Goal: Obtain resource: Download file/media

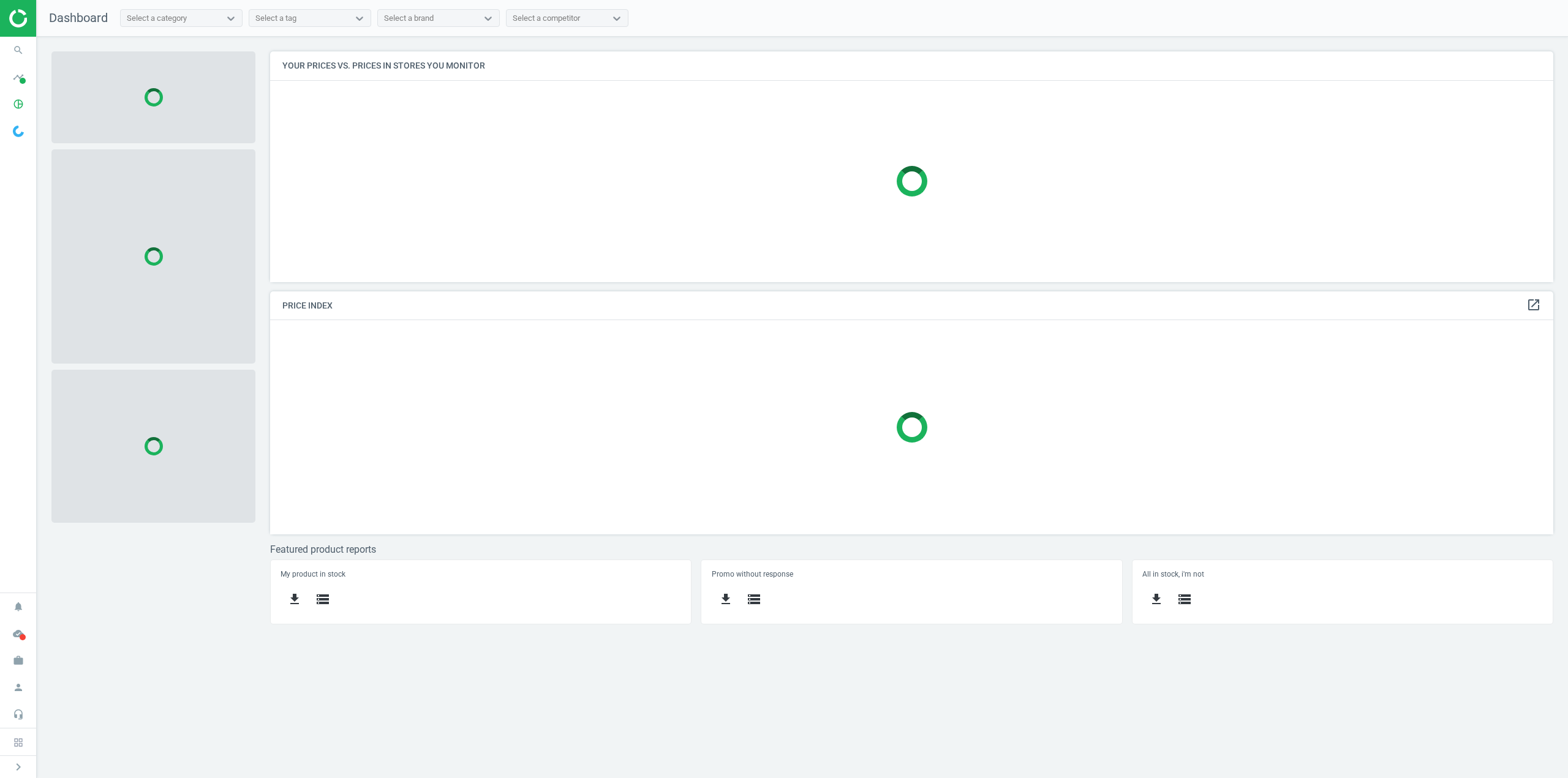
scroll to position [249, 1302]
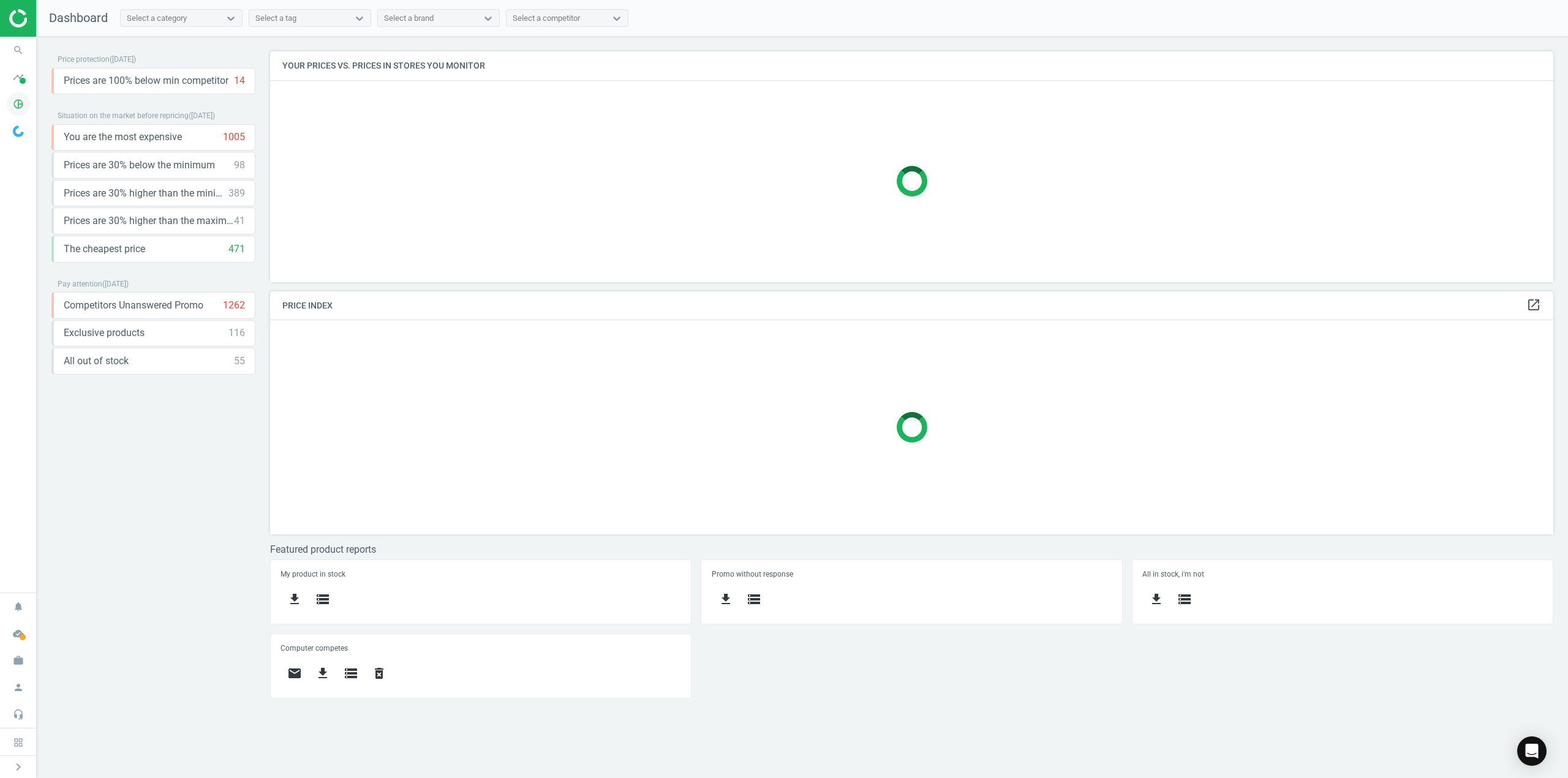
click at [24, 106] on icon "pie_chart_outlined" at bounding box center [19, 104] width 24 height 24
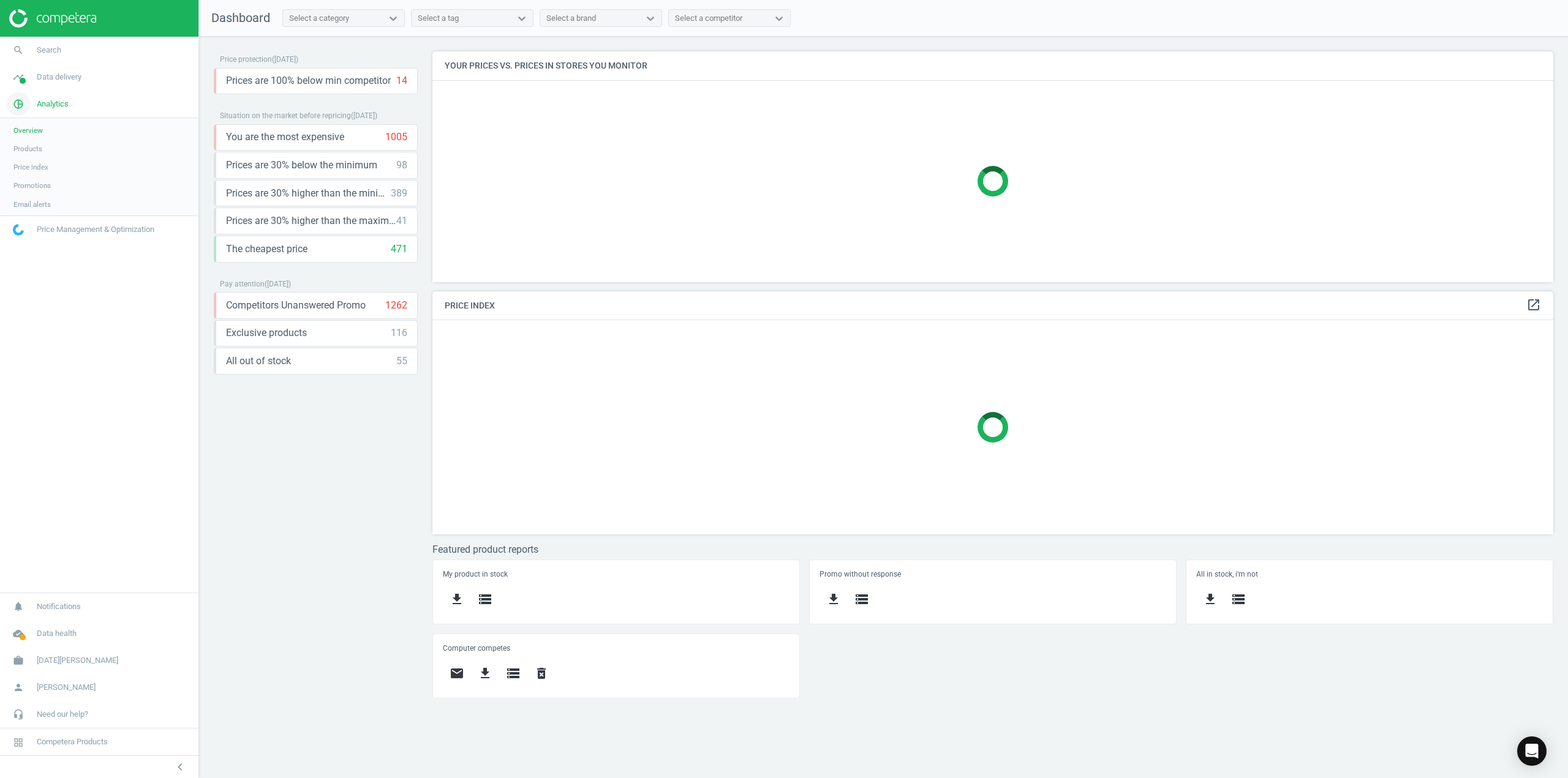
scroll to position [249, 1140]
click at [28, 131] on span "Overview" at bounding box center [28, 130] width 29 height 10
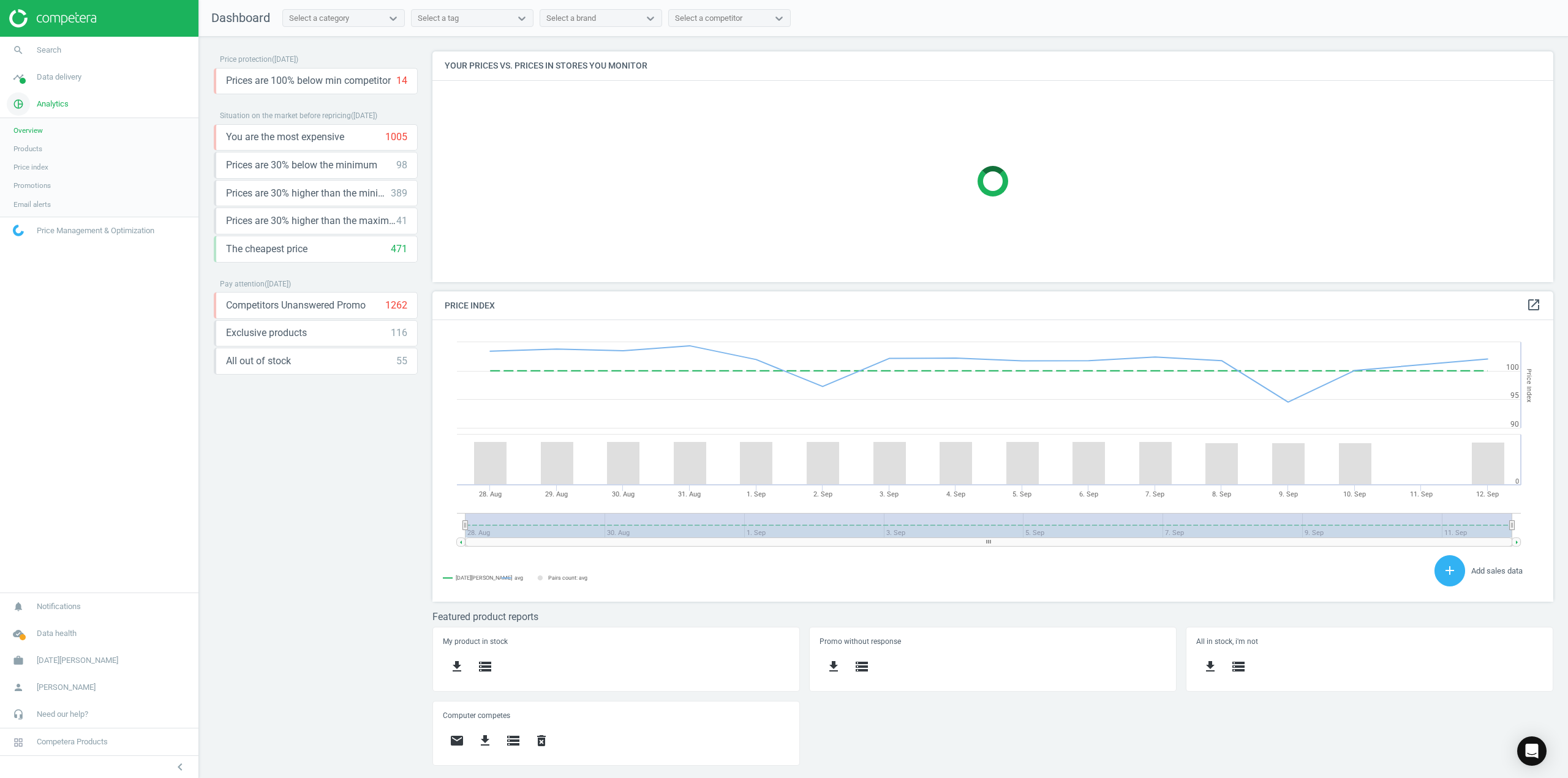
scroll to position [300, 1140]
click at [51, 72] on span "Data delivery" at bounding box center [59, 77] width 44 height 11
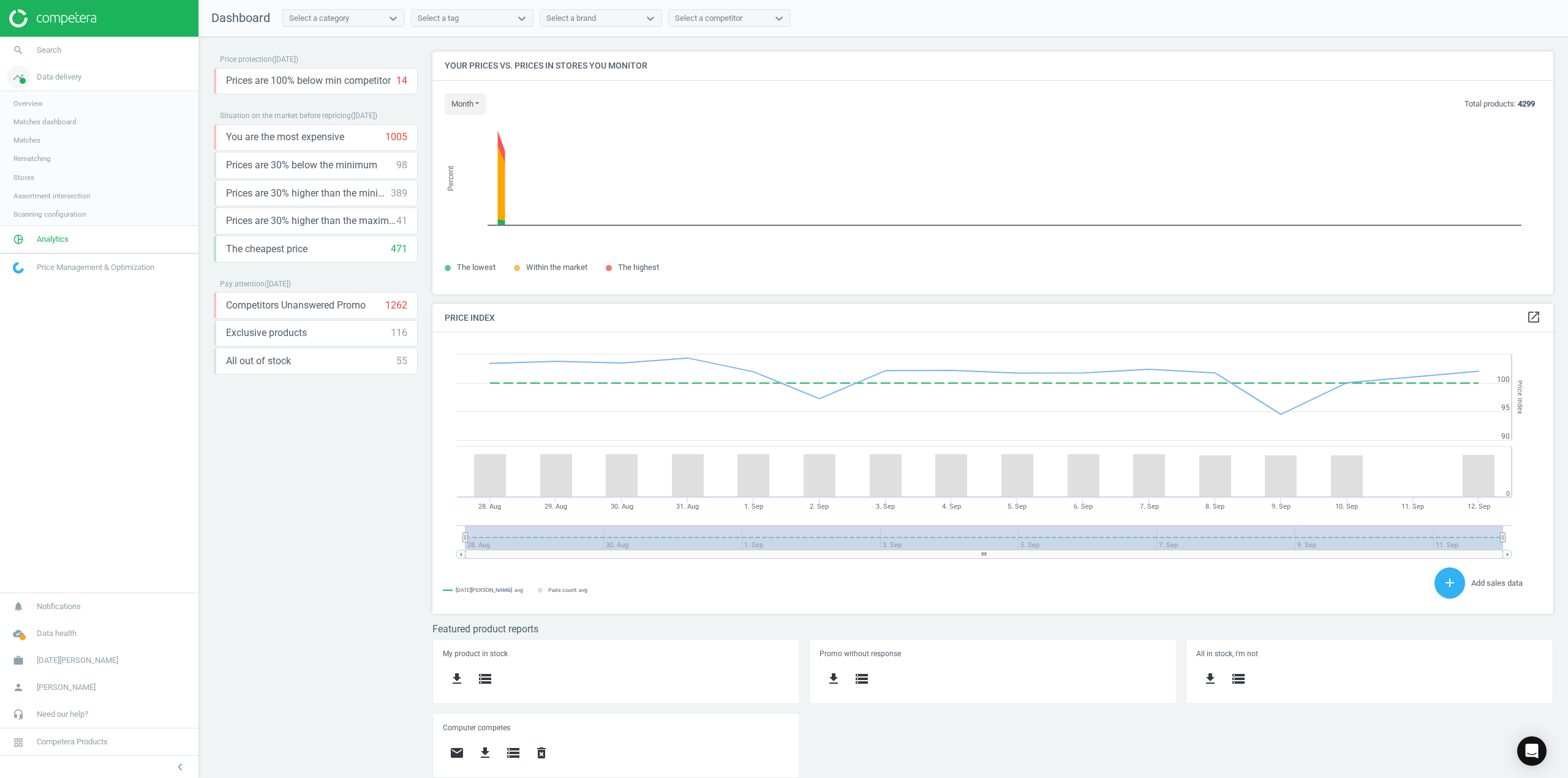
scroll to position [300, 1131]
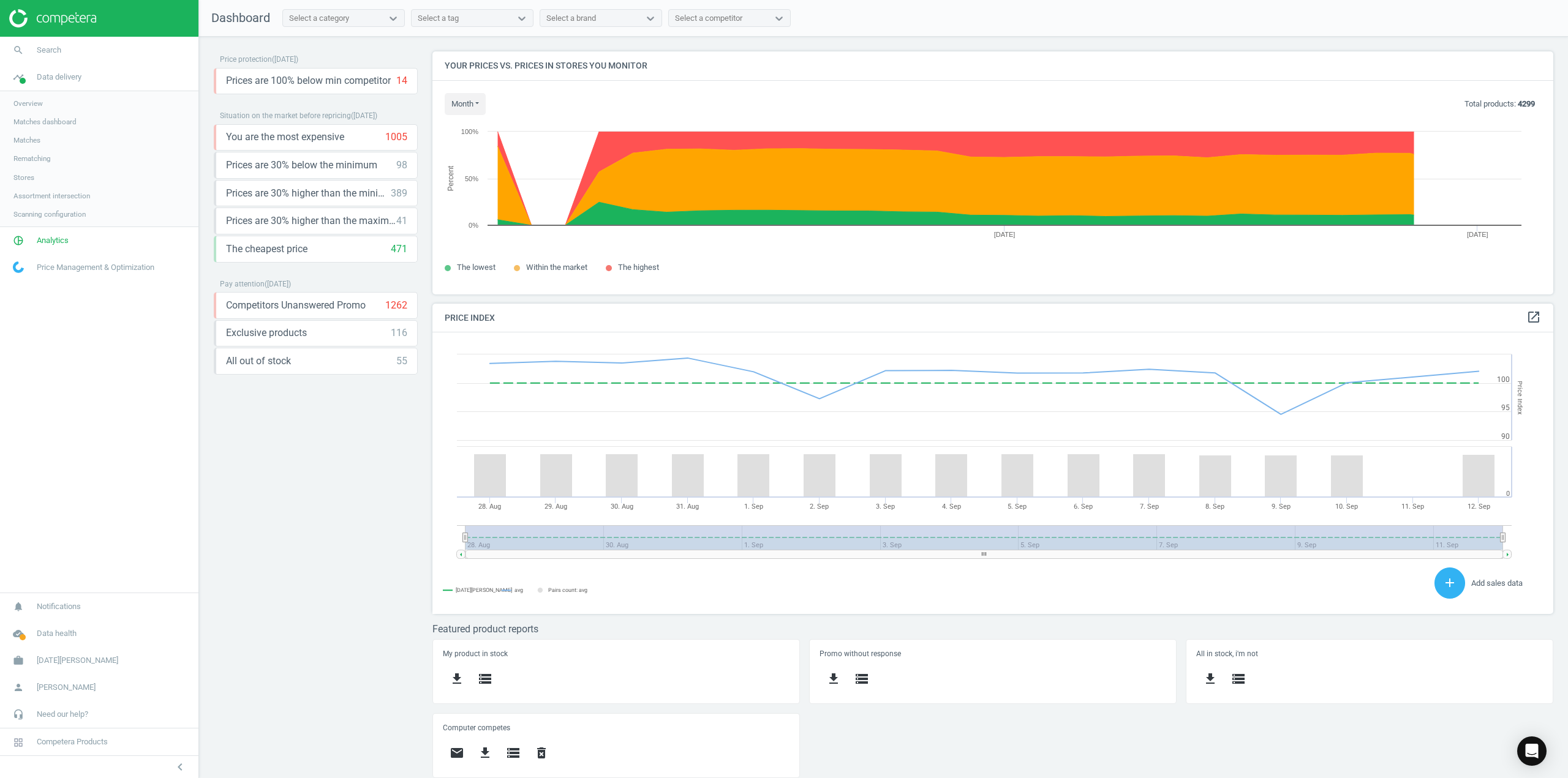
click at [38, 102] on span "Overview" at bounding box center [28, 103] width 29 height 10
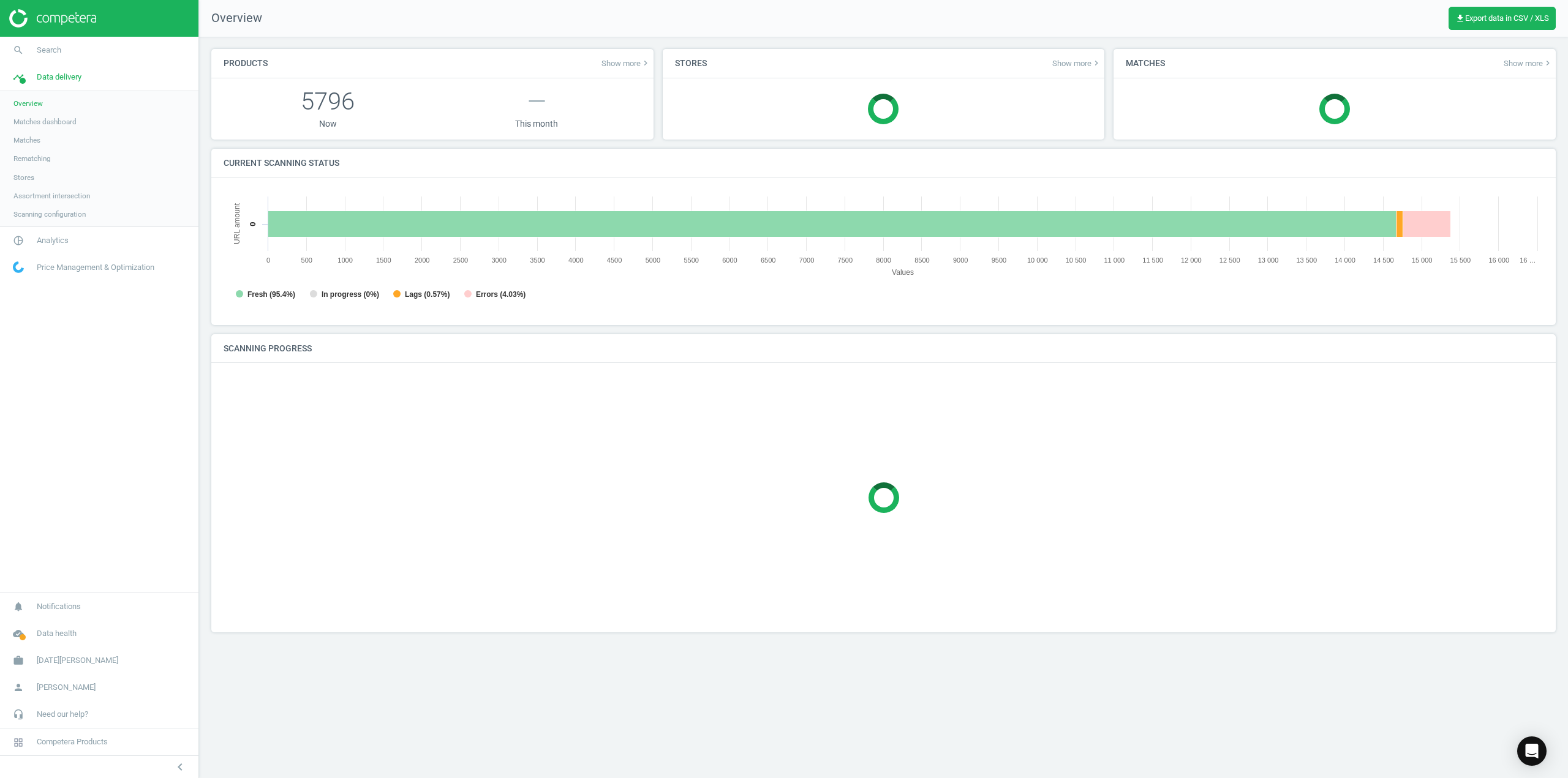
scroll to position [264, 1339]
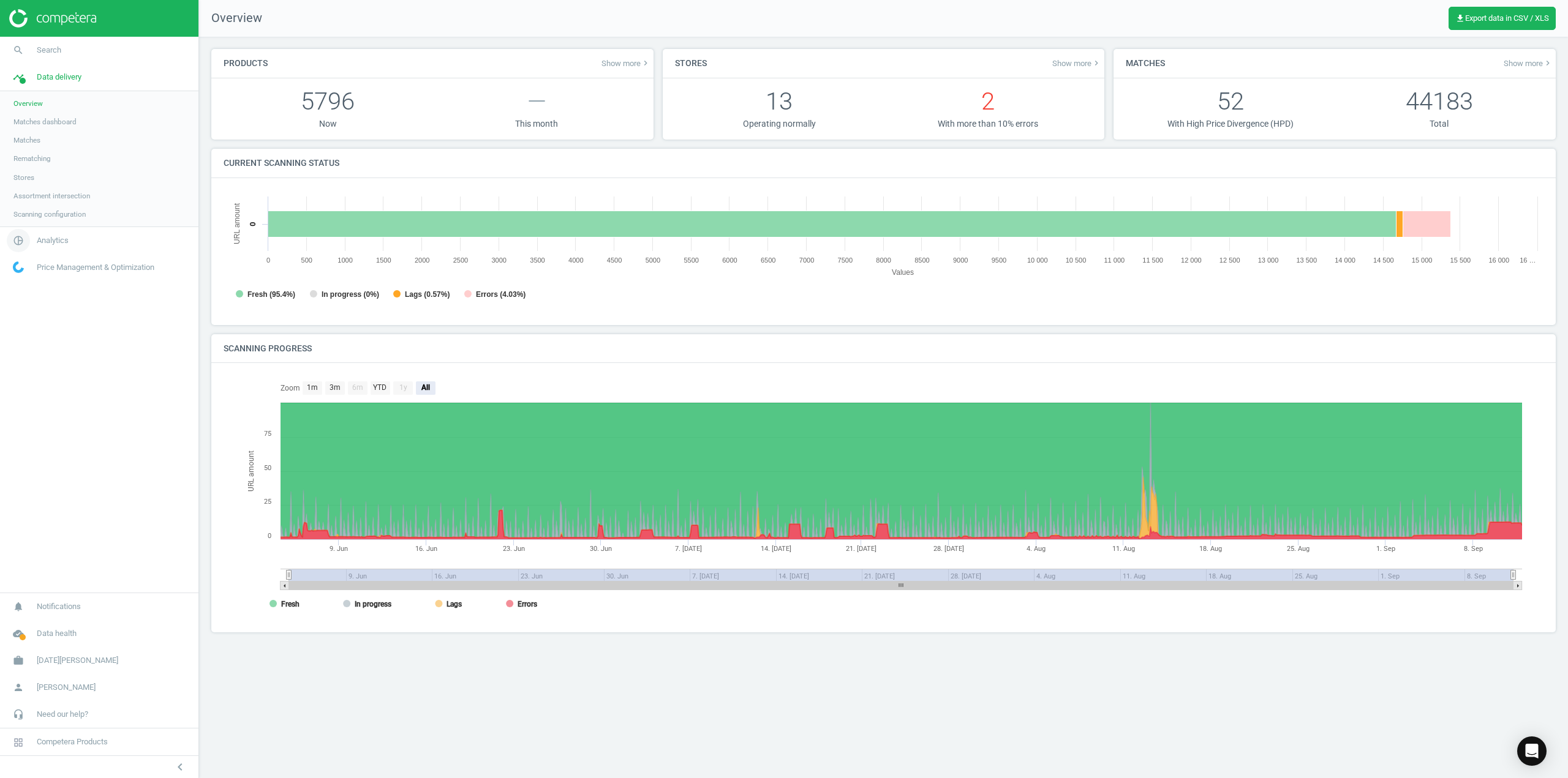
click at [28, 239] on icon "pie_chart_outlined" at bounding box center [19, 241] width 24 height 24
click at [25, 148] on span "Products" at bounding box center [27, 148] width 28 height 10
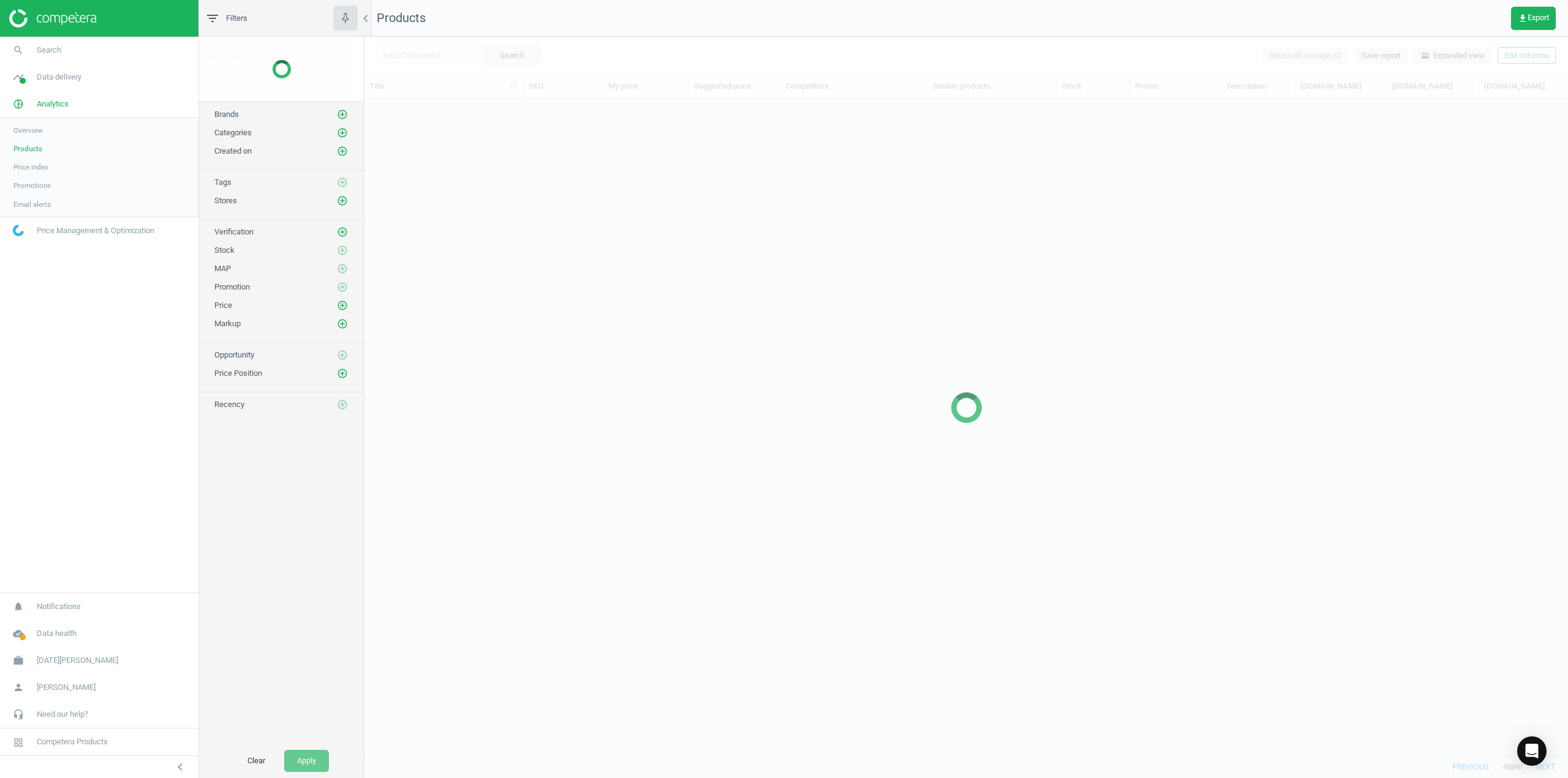
scroll to position [638, 1195]
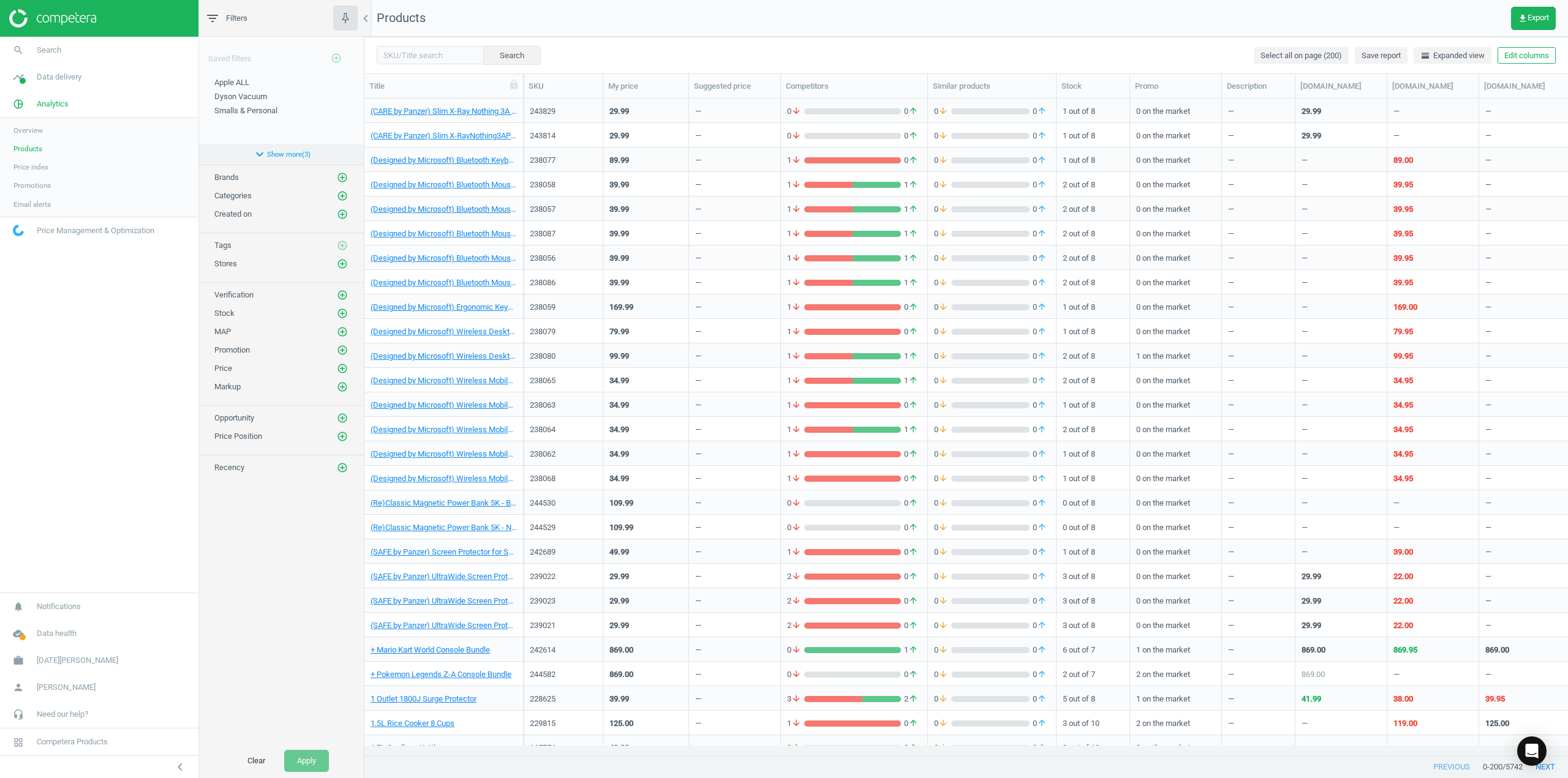
click at [262, 153] on icon "expand_more" at bounding box center [259, 154] width 15 height 15
click at [404, 53] on input "text" at bounding box center [430, 55] width 107 height 18
click at [386, 80] on span "computers" at bounding box center [425, 76] width 102 height 19
type input "computers"
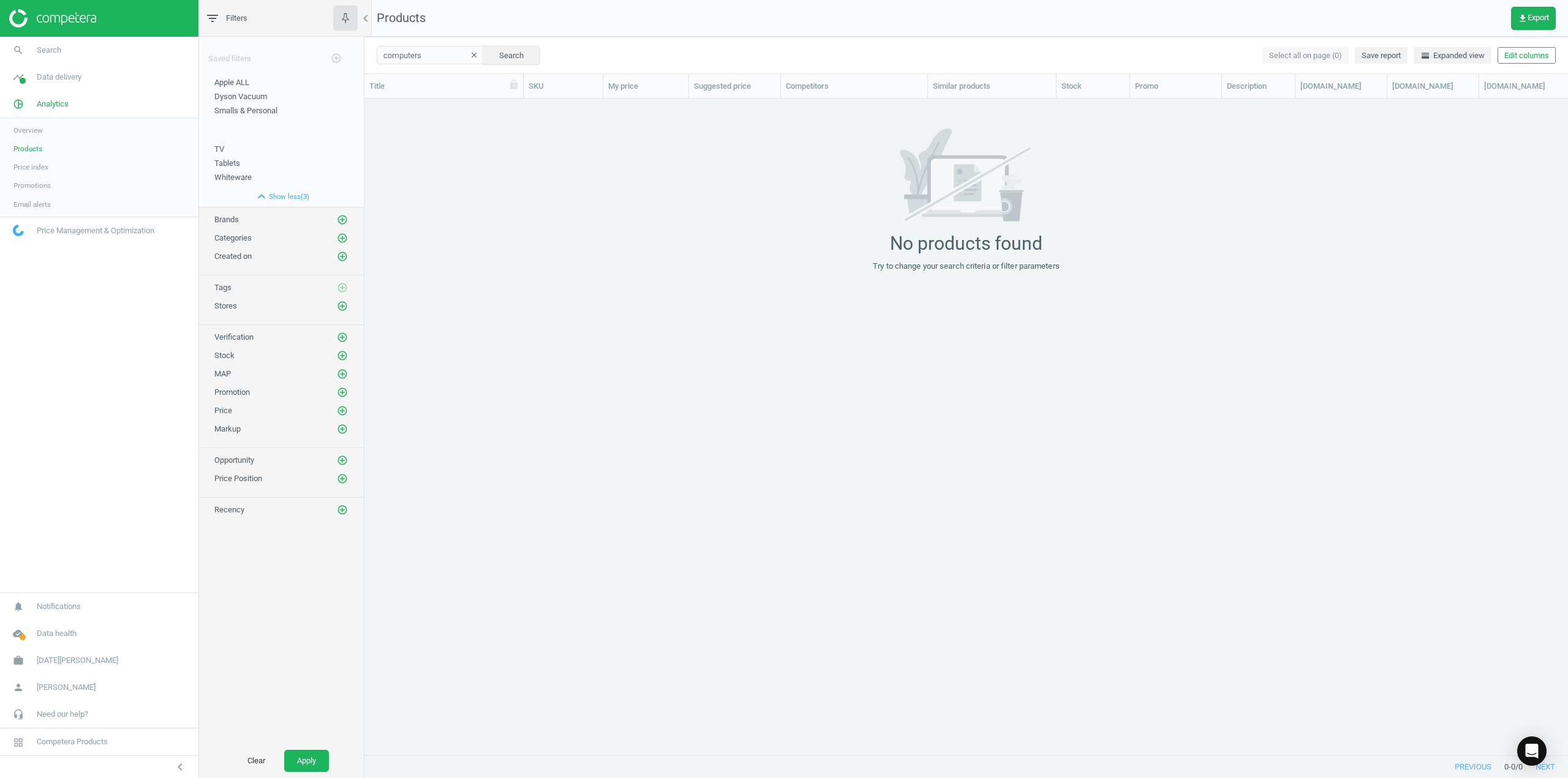
click at [470, 55] on icon "clear" at bounding box center [474, 55] width 8 height 8
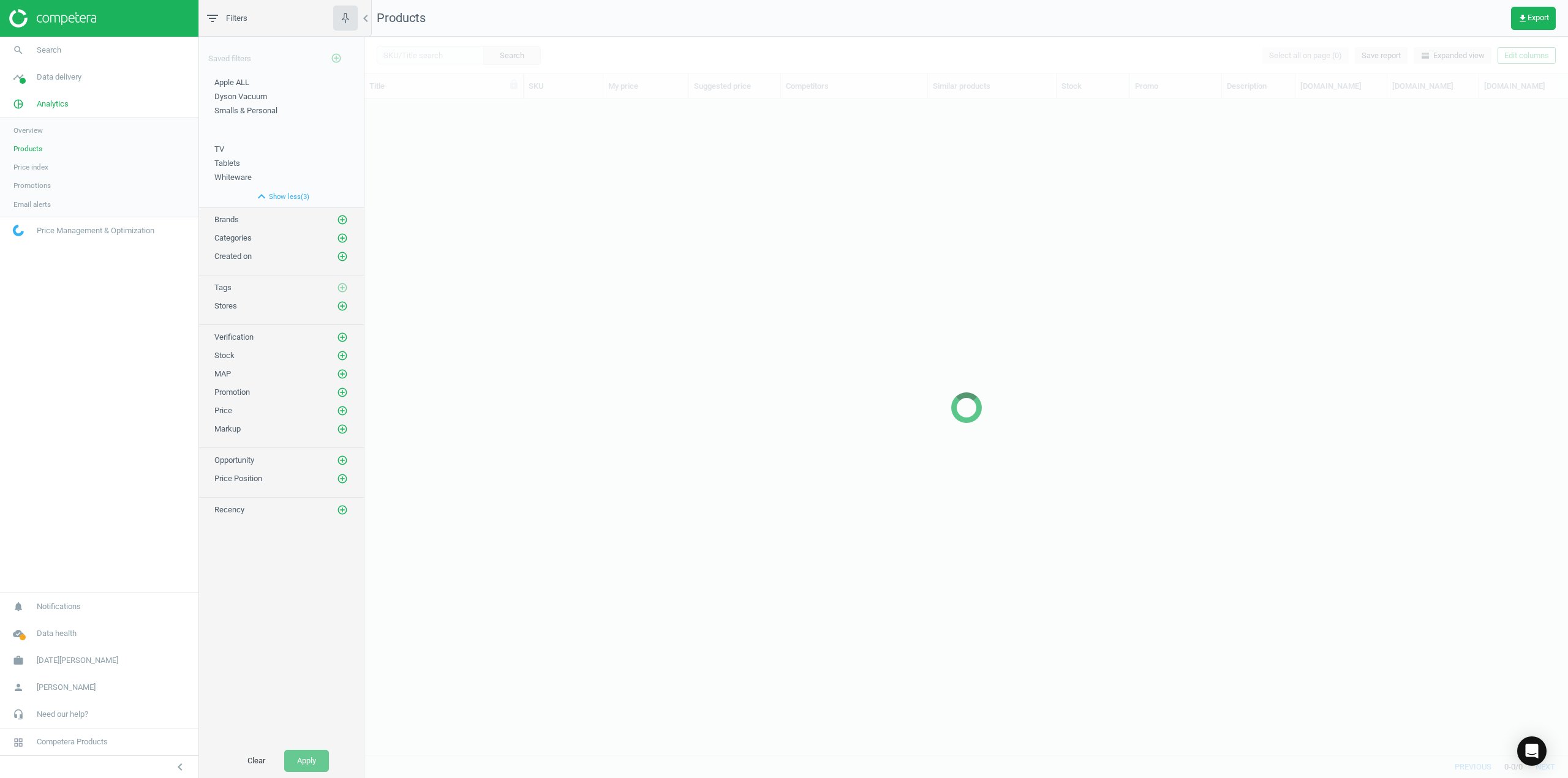
click at [216, 21] on icon "filter_list" at bounding box center [212, 18] width 15 height 15
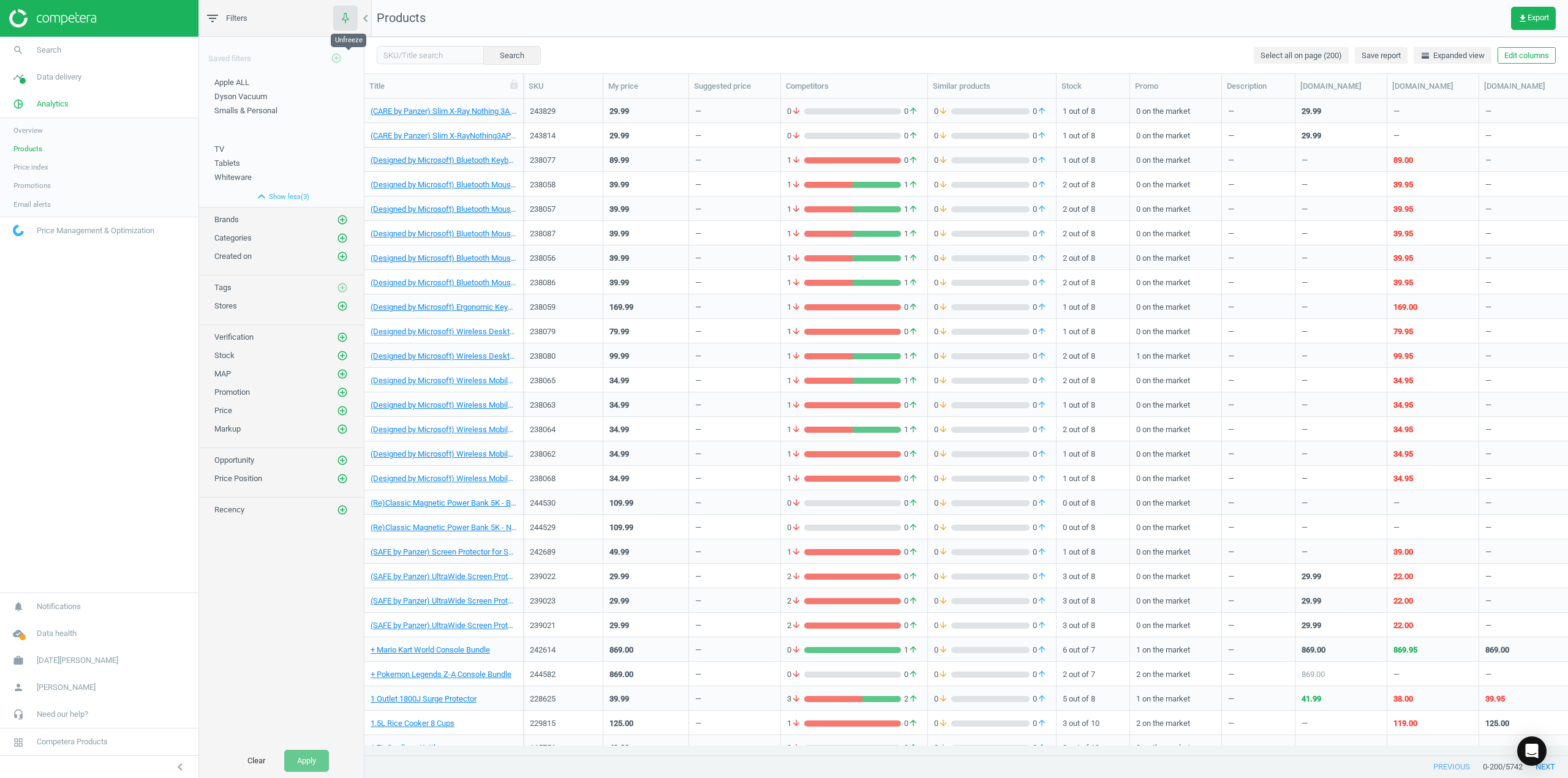
click at [341, 16] on icon "button" at bounding box center [345, 17] width 15 height 15
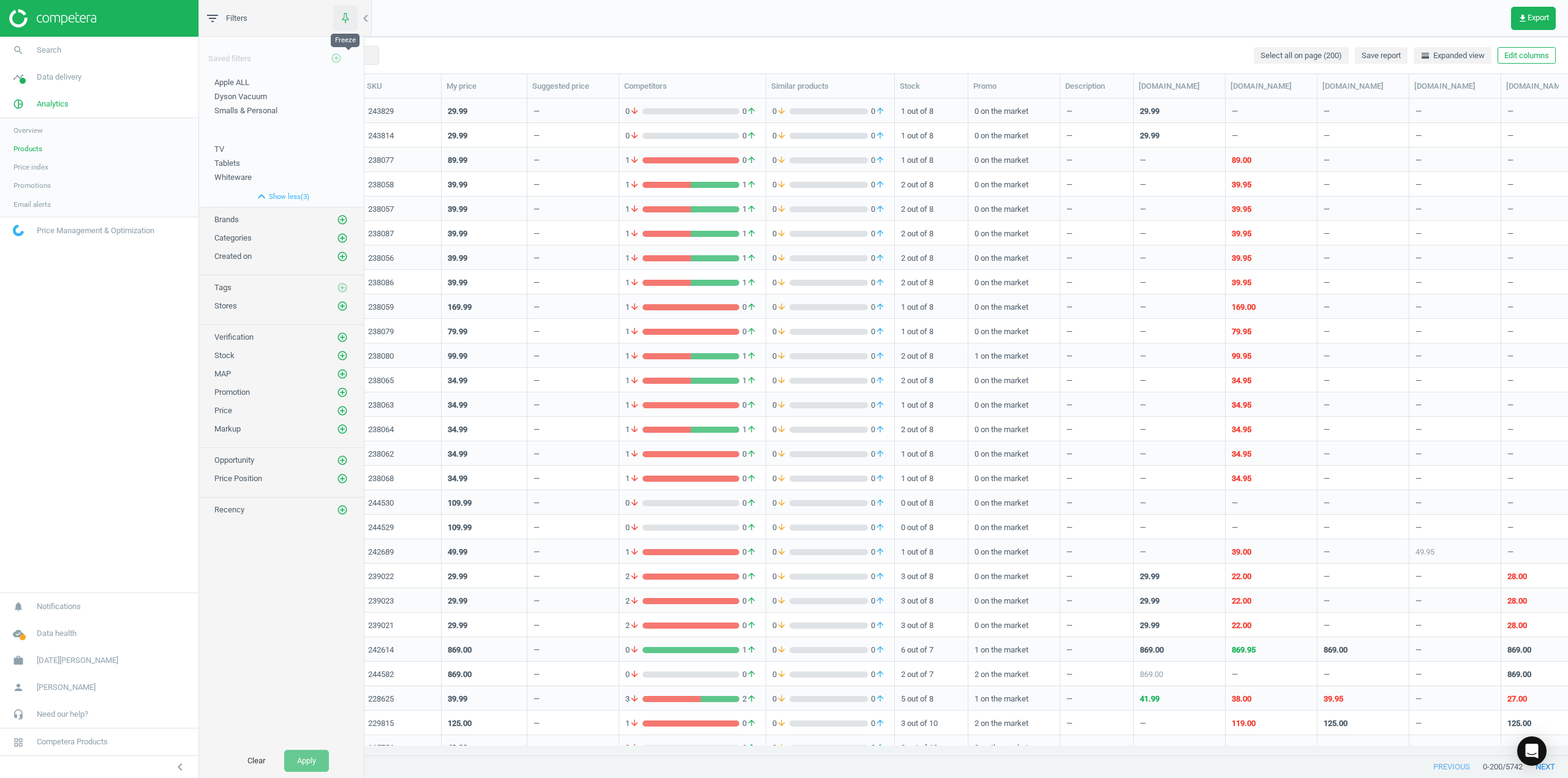
scroll to position [10, 10]
click at [341, 16] on icon "button" at bounding box center [345, 17] width 15 height 15
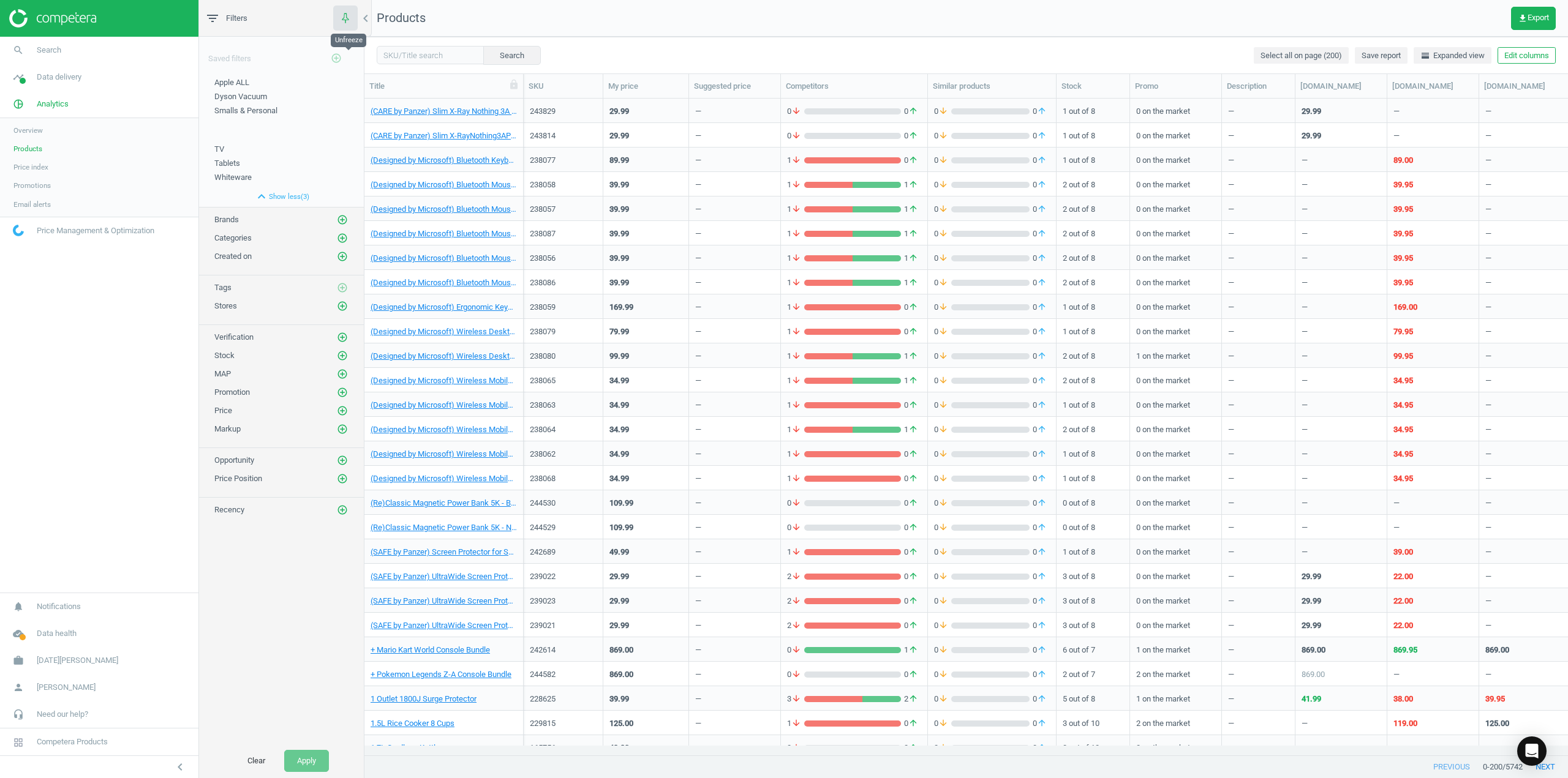
scroll to position [638, 1195]
click at [339, 238] on icon "add_circle_outline" at bounding box center [343, 238] width 11 height 11
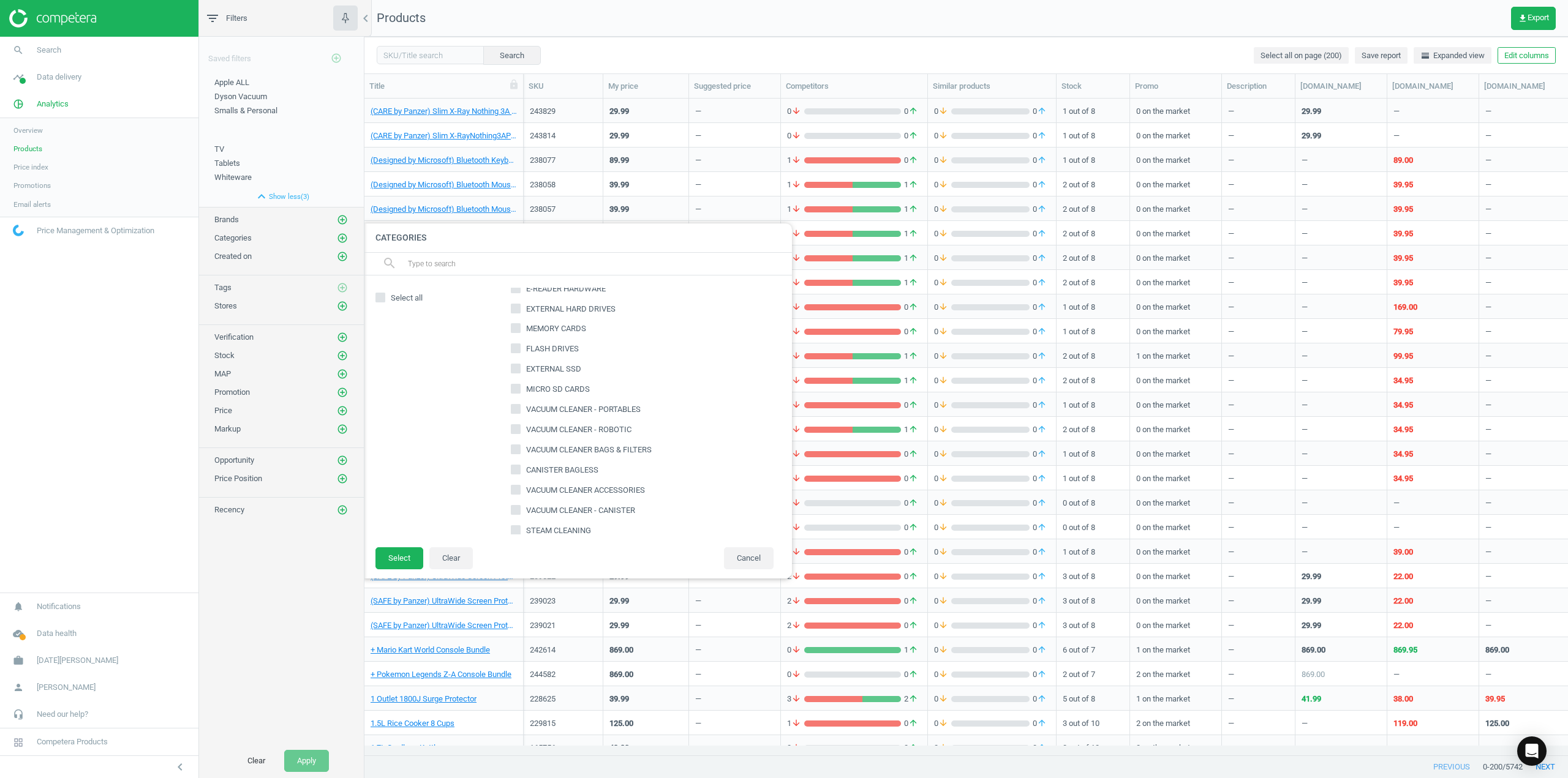
scroll to position [123, 0]
click at [501, 257] on input "text" at bounding box center [595, 263] width 376 height 19
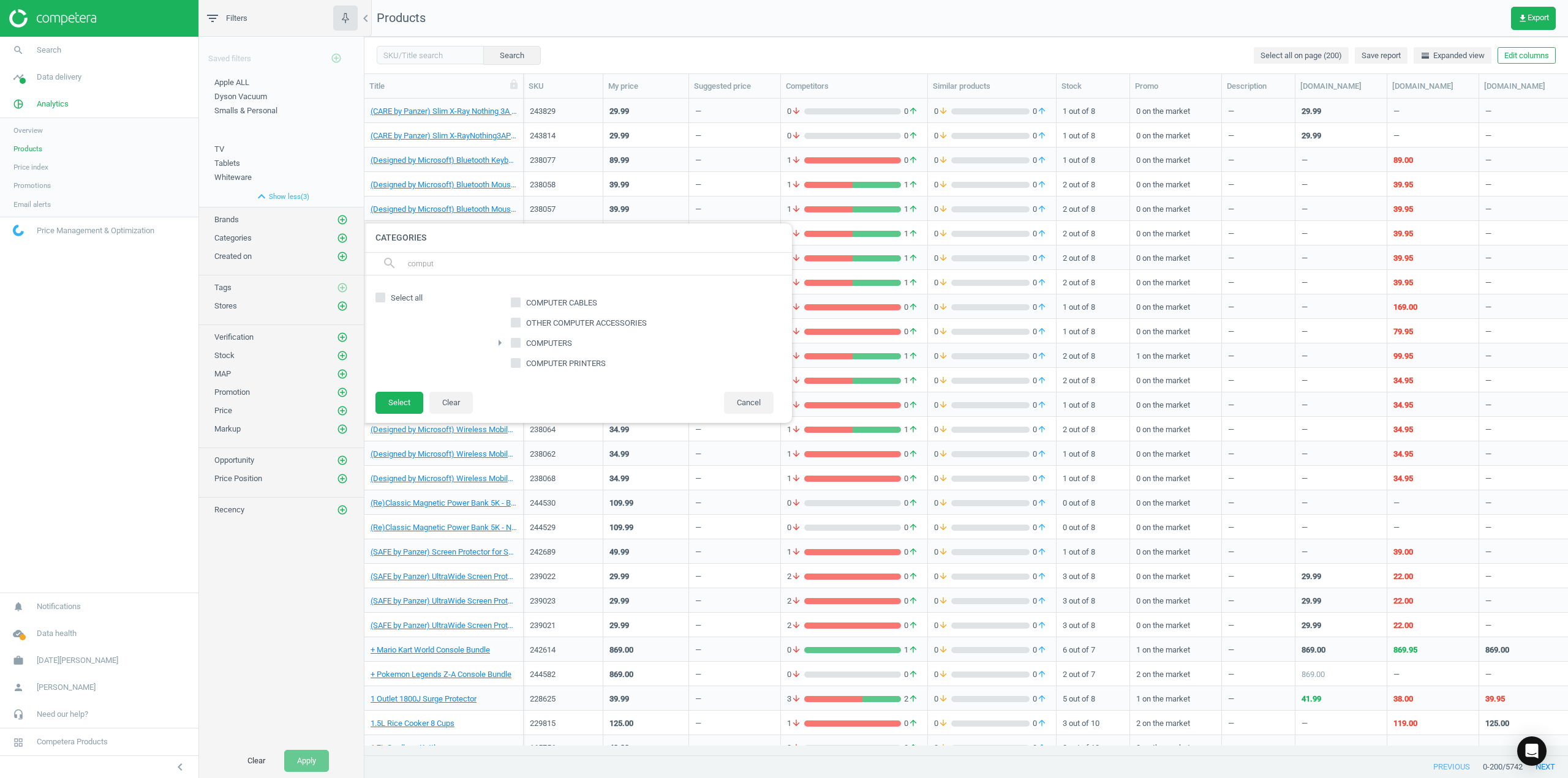
type input "comput"
click at [545, 341] on span "COMPUTERS" at bounding box center [549, 343] width 51 height 11
click at [520, 341] on input "COMPUTERS" at bounding box center [515, 342] width 8 height 8
checkbox input "true"
click at [389, 407] on button "Select" at bounding box center [399, 403] width 48 height 22
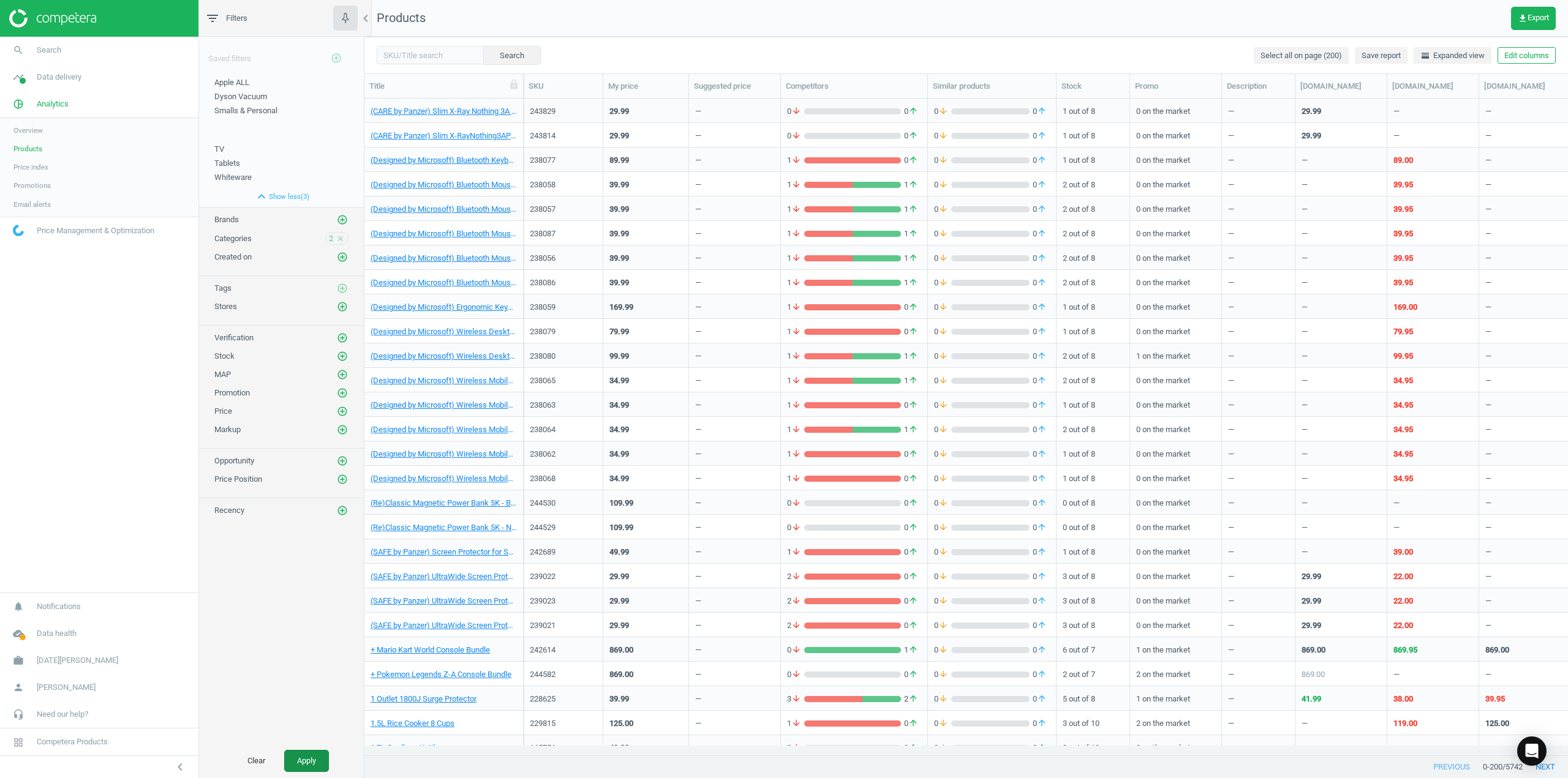
click at [308, 754] on button "Apply" at bounding box center [307, 761] width 44 height 22
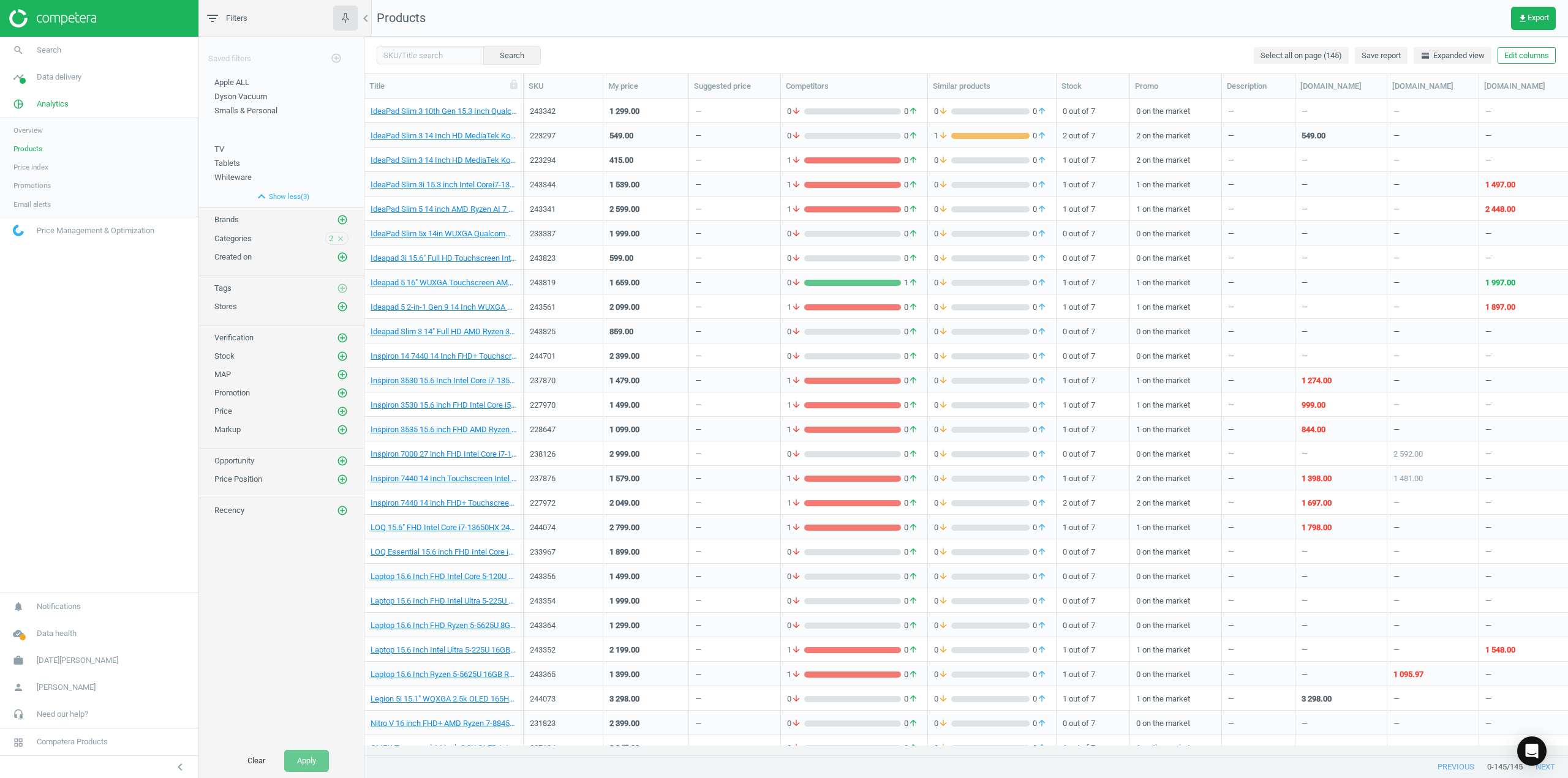
scroll to position [1775, 0]
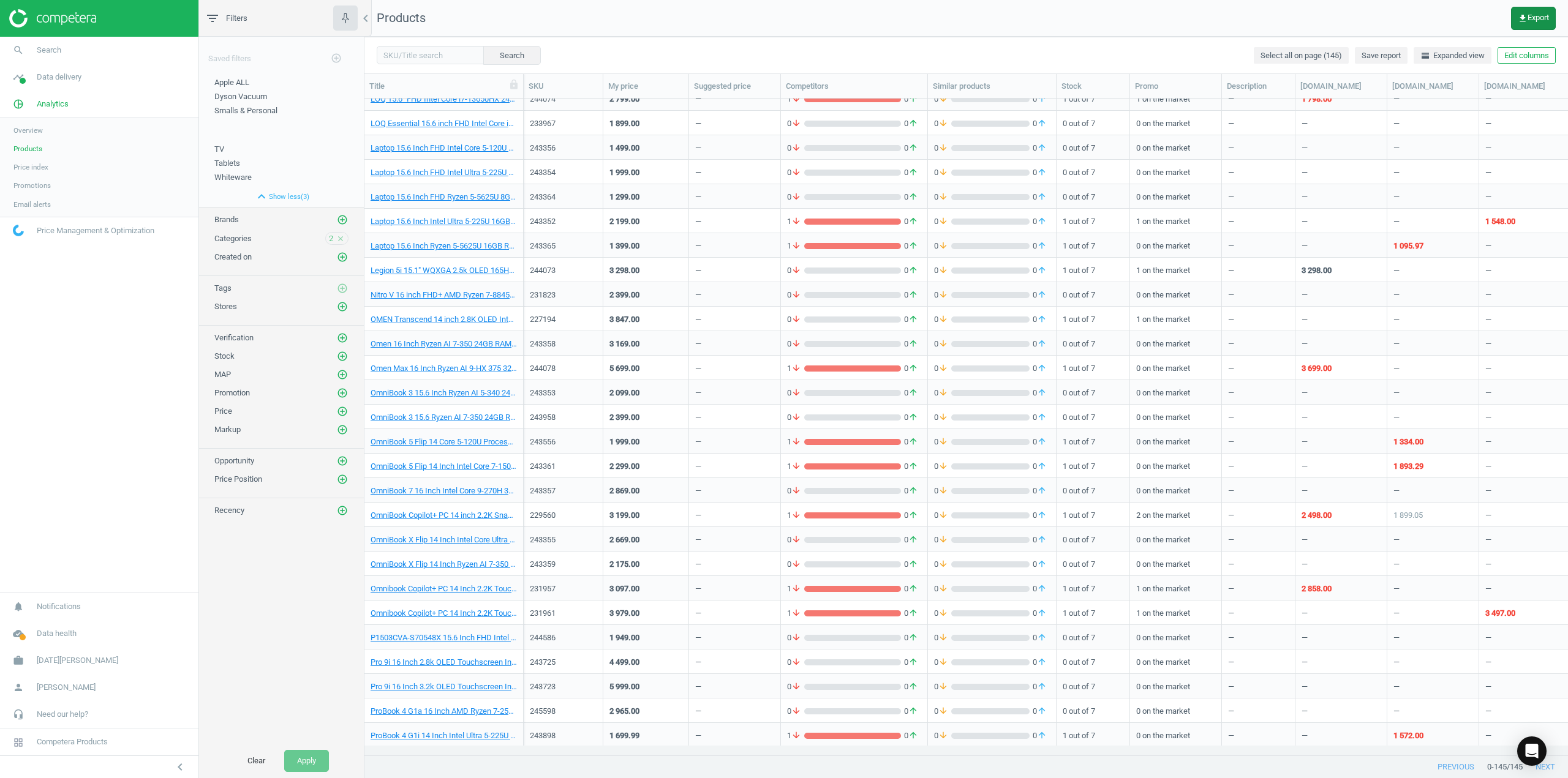
click at [1526, 16] on span "get_app Export" at bounding box center [1533, 18] width 31 height 10
click at [1435, 88] on button "insert_drive_file Report (Excel)" at bounding box center [1448, 93] width 213 height 24
